Goal: Transaction & Acquisition: Purchase product/service

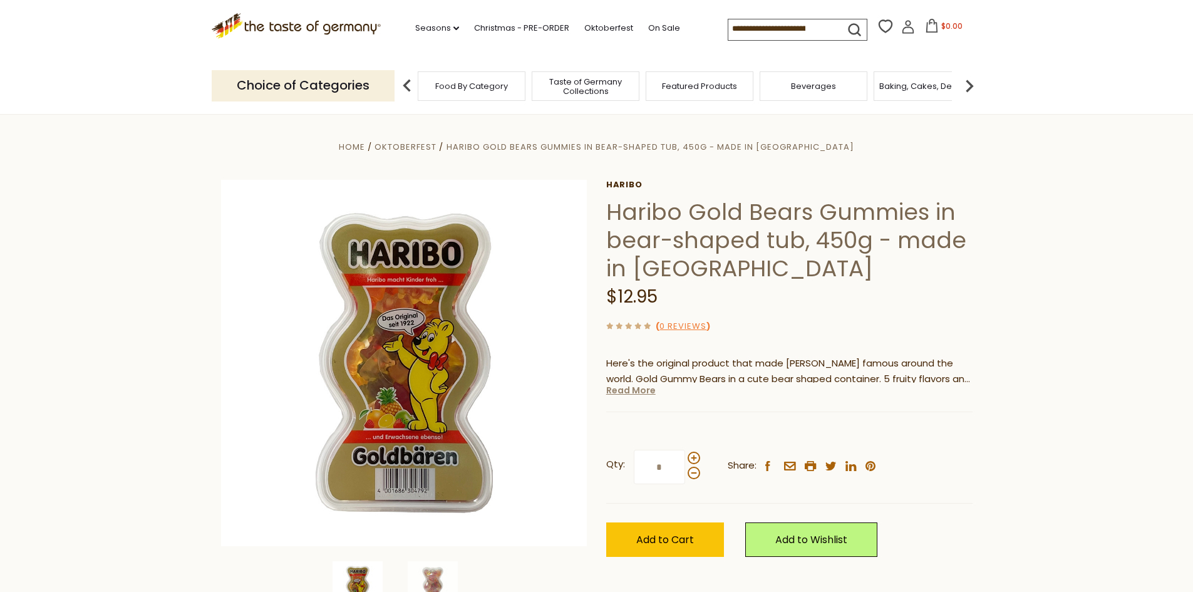
click at [616, 390] on link "Read More" at bounding box center [630, 390] width 49 height 13
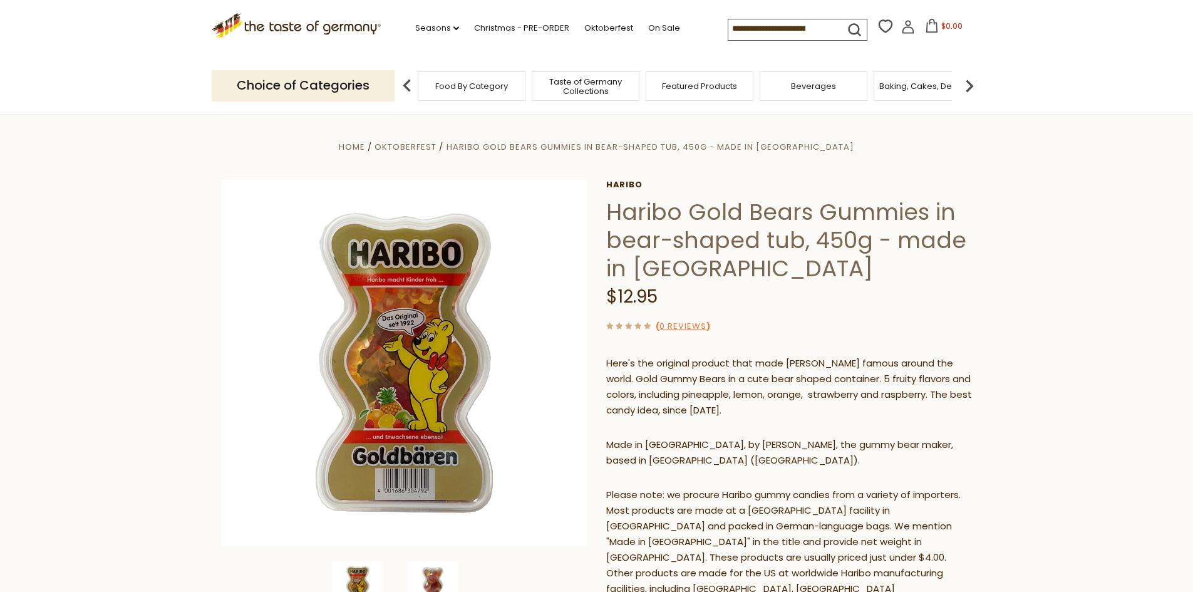
click at [435, 576] on img at bounding box center [433, 586] width 50 height 50
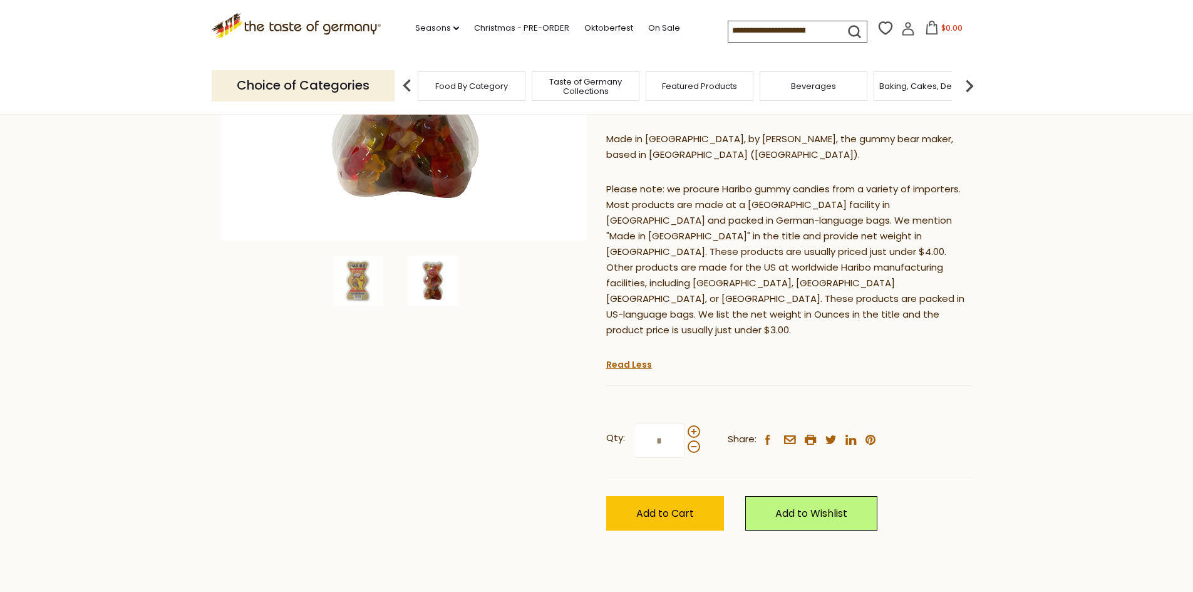
scroll to position [311, 0]
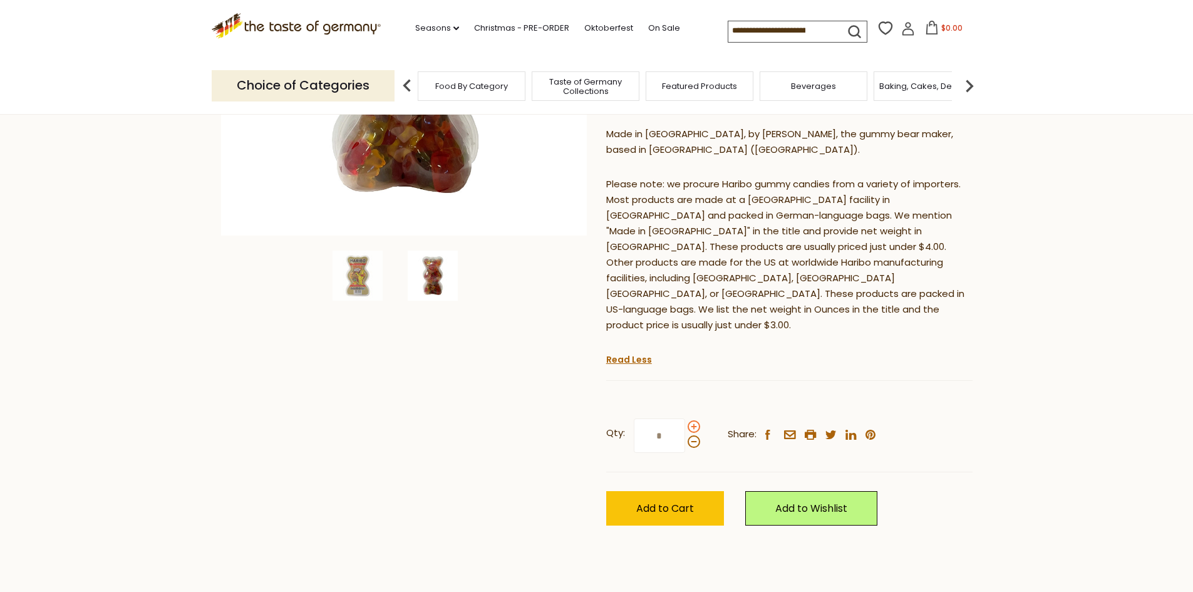
click at [694, 420] on span at bounding box center [694, 426] width 13 height 13
click at [685, 418] on input "*" at bounding box center [659, 435] width 51 height 34
click at [694, 420] on span at bounding box center [694, 426] width 13 height 13
click at [685, 418] on input "*" at bounding box center [659, 435] width 51 height 34
click at [694, 420] on span at bounding box center [694, 426] width 13 height 13
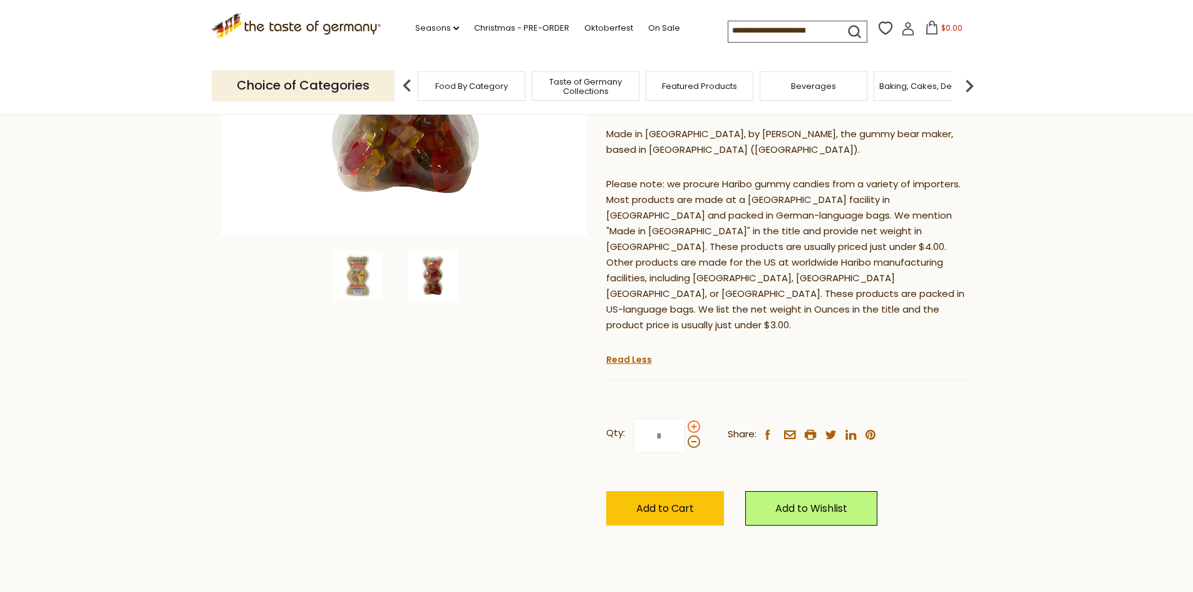
click at [685, 418] on input "*" at bounding box center [659, 435] width 51 height 34
click at [693, 435] on span at bounding box center [694, 441] width 13 height 13
click at [685, 418] on input "*" at bounding box center [659, 435] width 51 height 34
click at [693, 435] on span at bounding box center [694, 441] width 13 height 13
click at [685, 418] on input "*" at bounding box center [659, 435] width 51 height 34
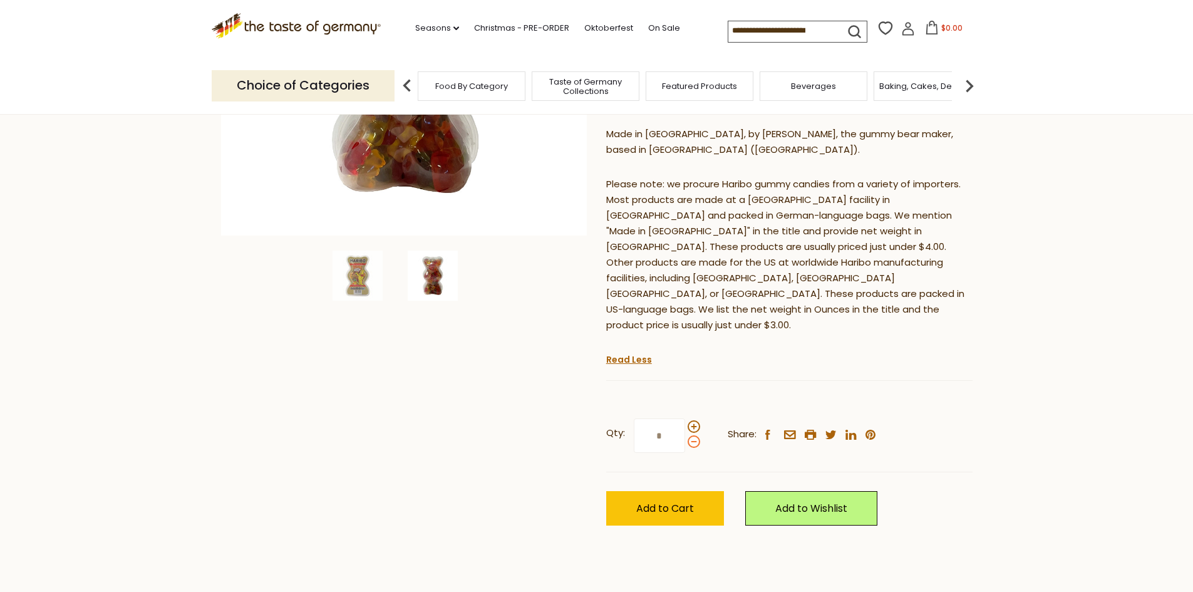
click at [693, 435] on span at bounding box center [694, 441] width 13 height 13
click at [685, 418] on input "*" at bounding box center [659, 435] width 51 height 34
type input "*"
click at [662, 501] on span "Add to Cart" at bounding box center [665, 508] width 58 height 14
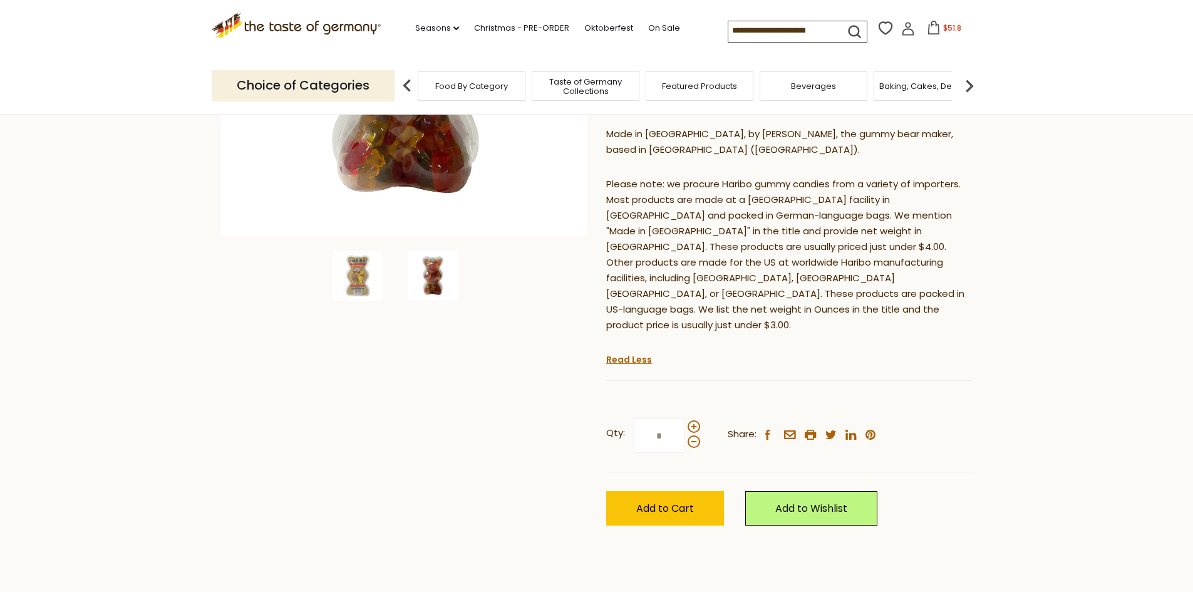
click at [943, 31] on span "$51.8" at bounding box center [952, 28] width 18 height 11
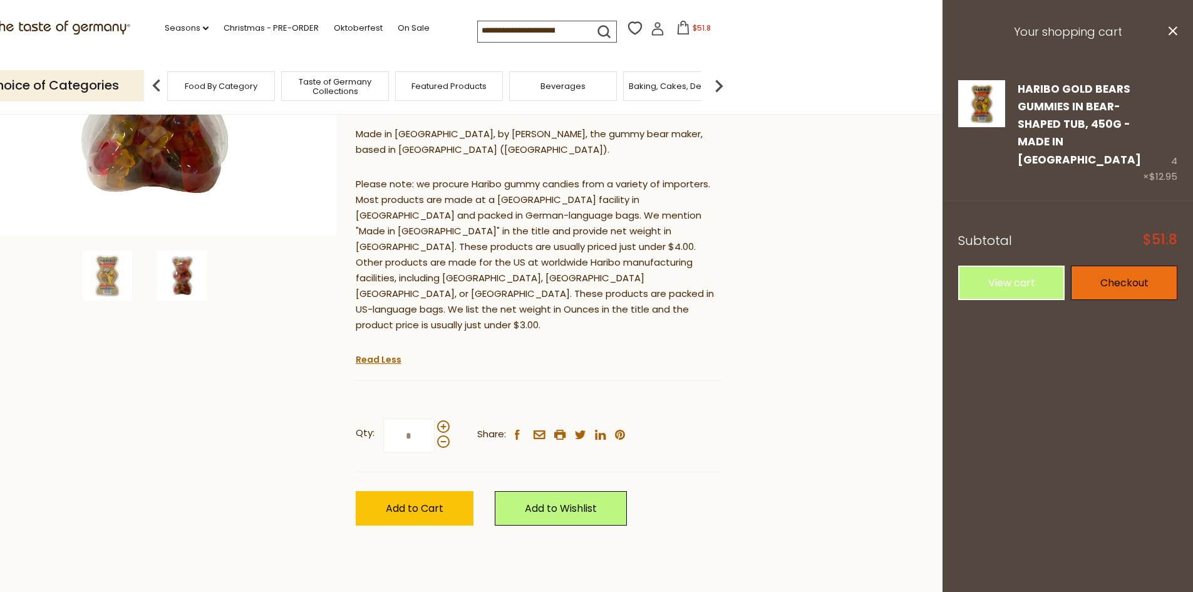
click at [1130, 266] on link "Checkout" at bounding box center [1124, 283] width 106 height 34
